Goal: Book appointment/travel/reservation

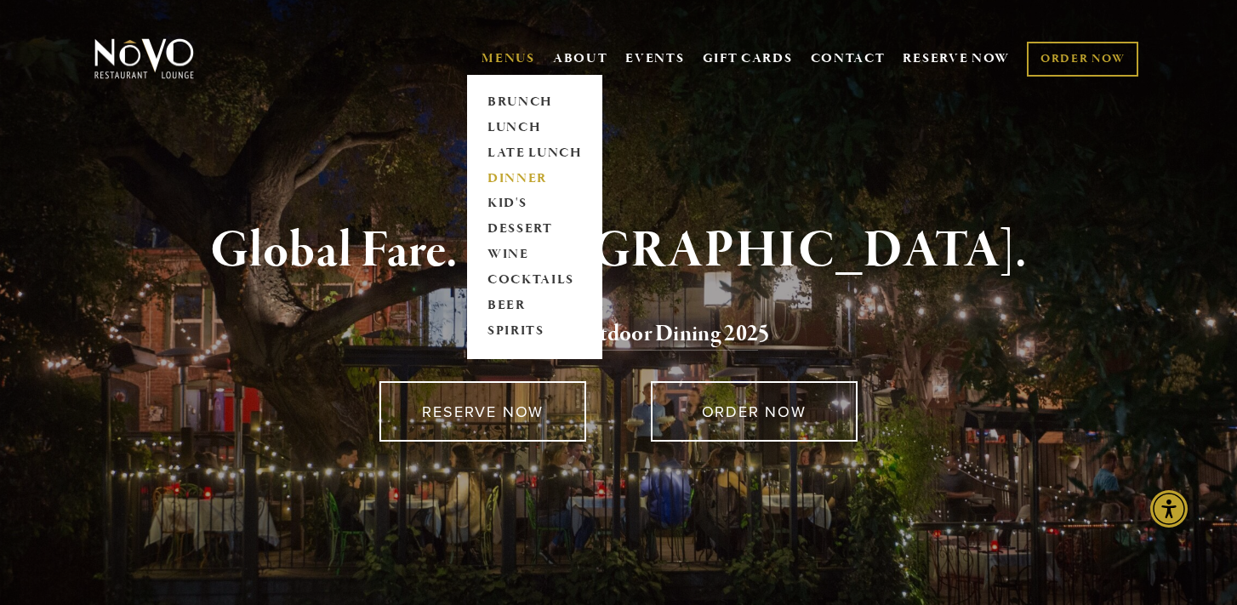
click at [511, 179] on link "DINNER" at bounding box center [535, 179] width 106 height 26
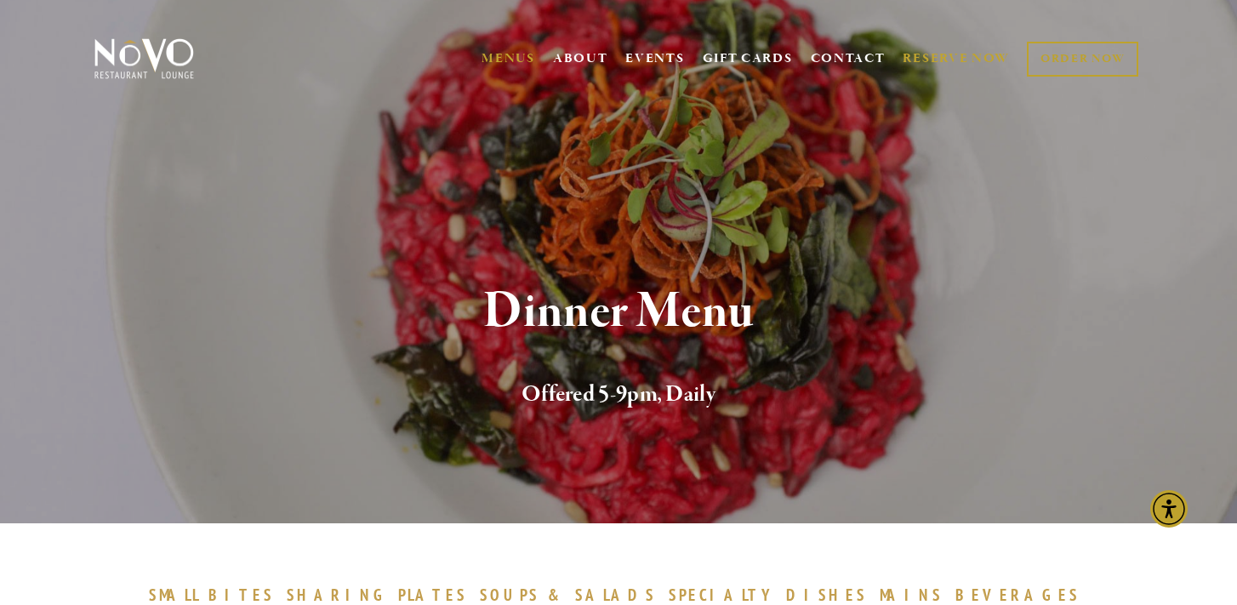
click at [929, 56] on link "RESERVE NOW" at bounding box center [956, 59] width 107 height 32
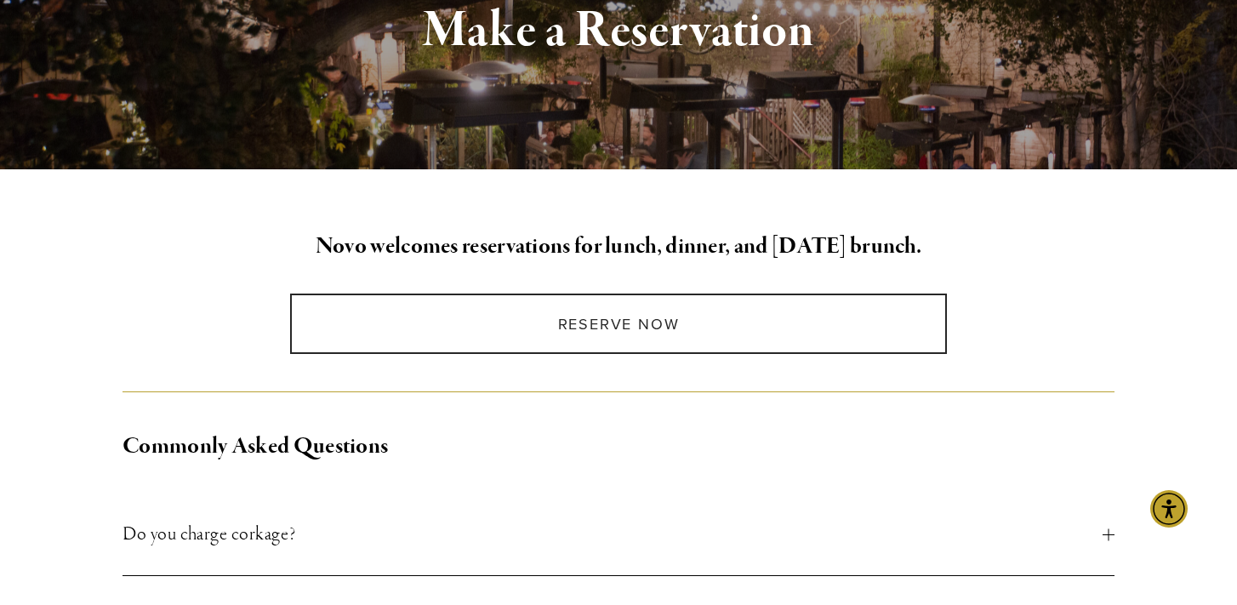
scroll to position [282, 0]
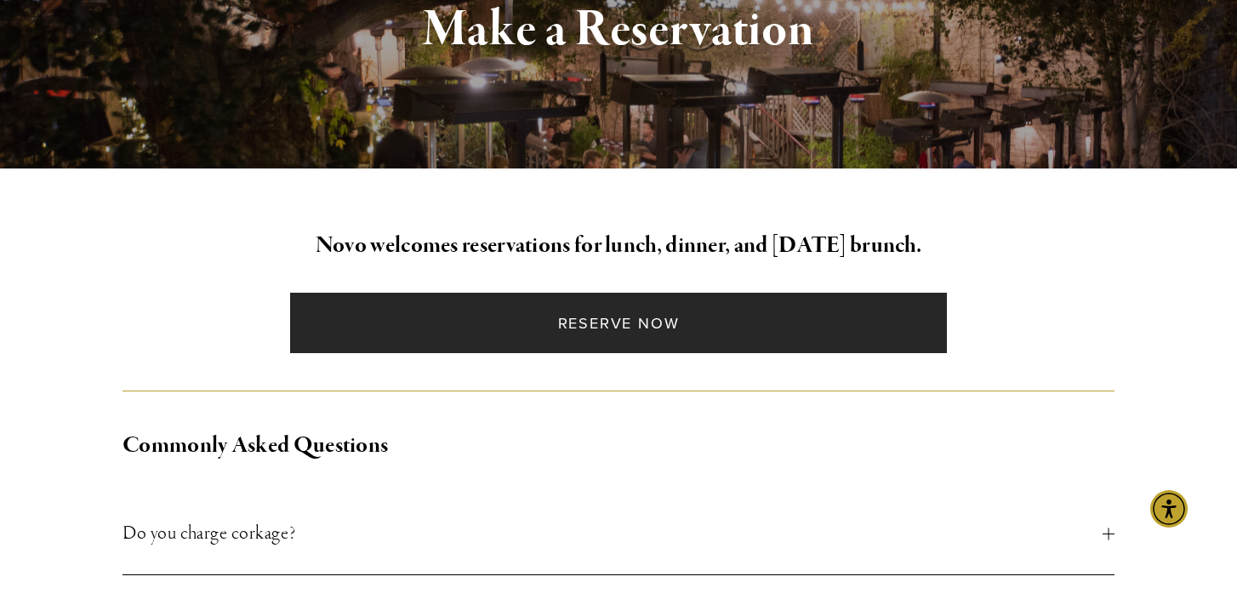
click at [681, 308] on link "Reserve Now" at bounding box center [618, 323] width 656 height 60
